Goal: Navigation & Orientation: Find specific page/section

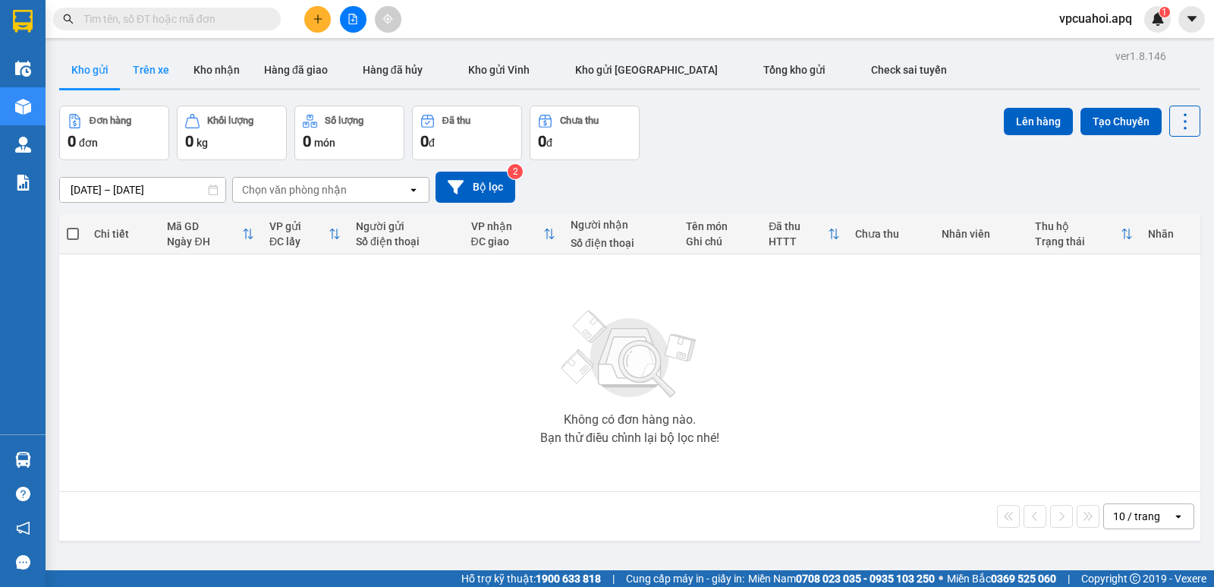
click at [152, 68] on button "Trên xe" at bounding box center [151, 70] width 61 height 36
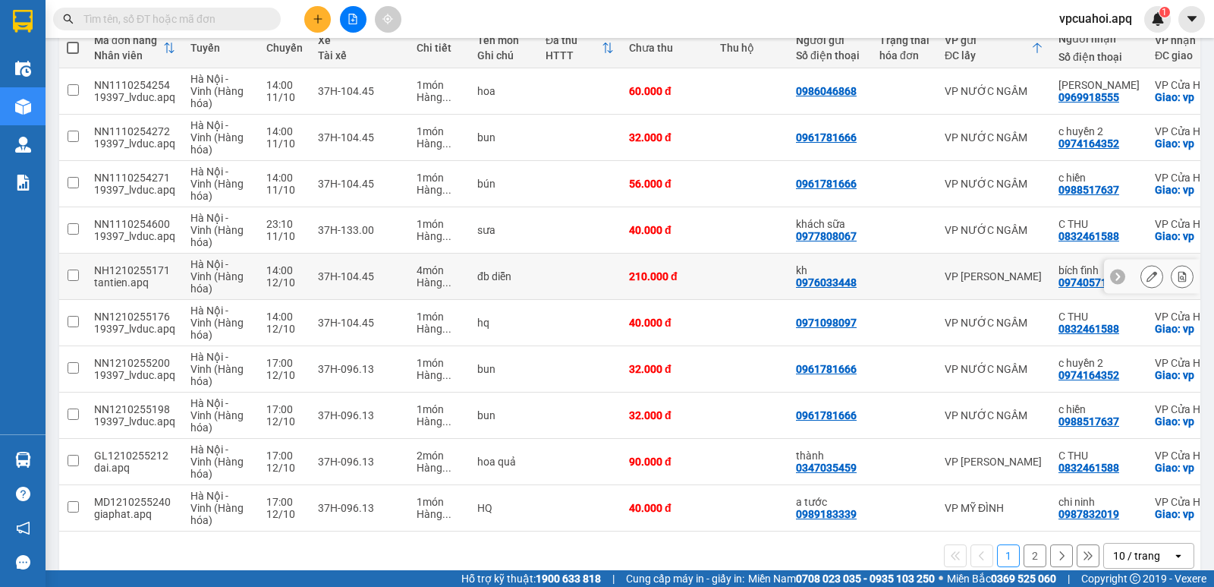
scroll to position [216, 0]
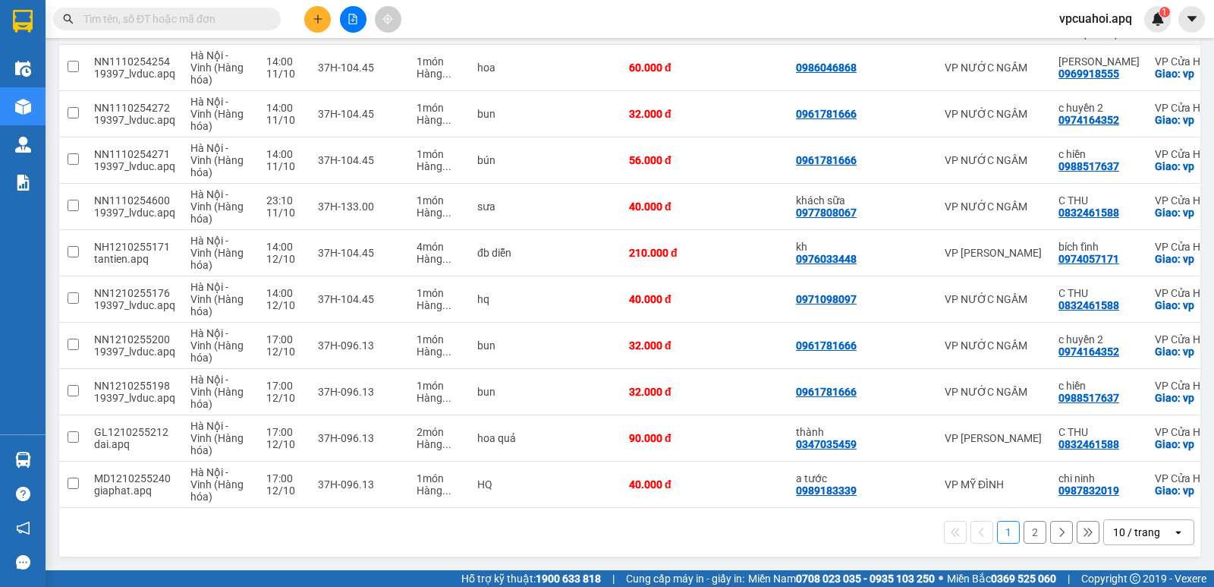
click at [1024, 538] on button "2" at bounding box center [1035, 532] width 23 height 23
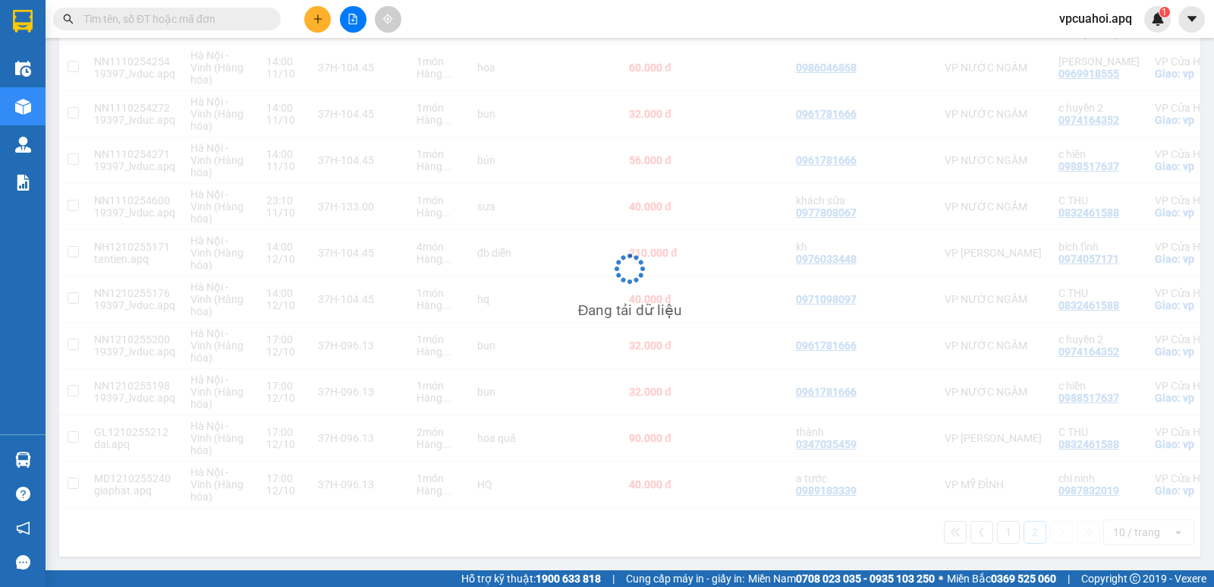
scroll to position [70, 0]
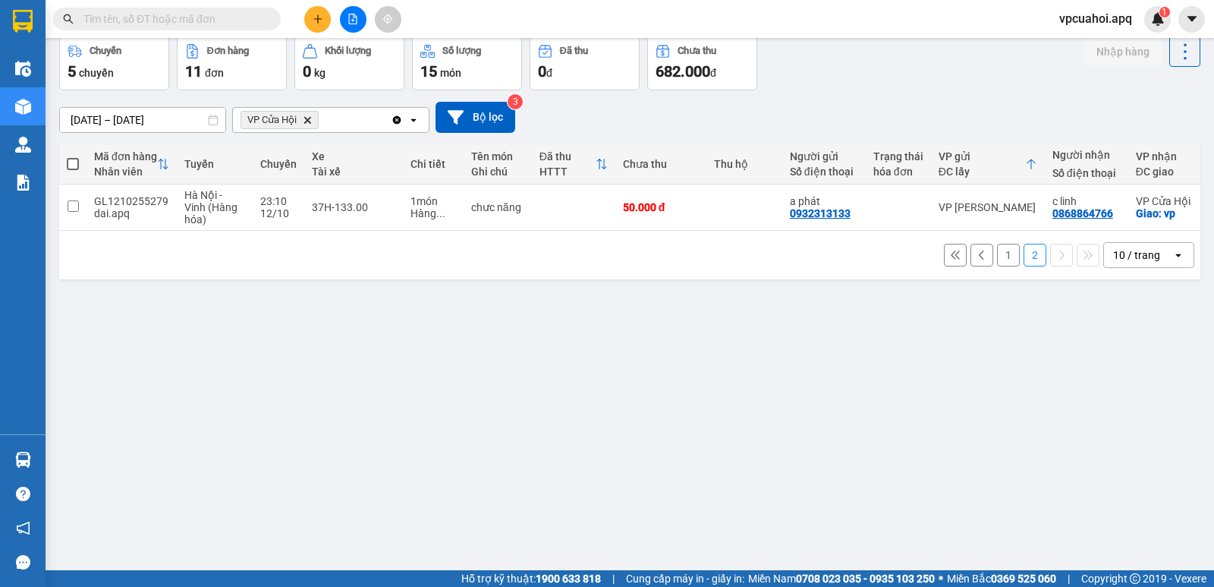
click at [977, 259] on icon at bounding box center [982, 255] width 11 height 11
